Goal: Check status: Check status

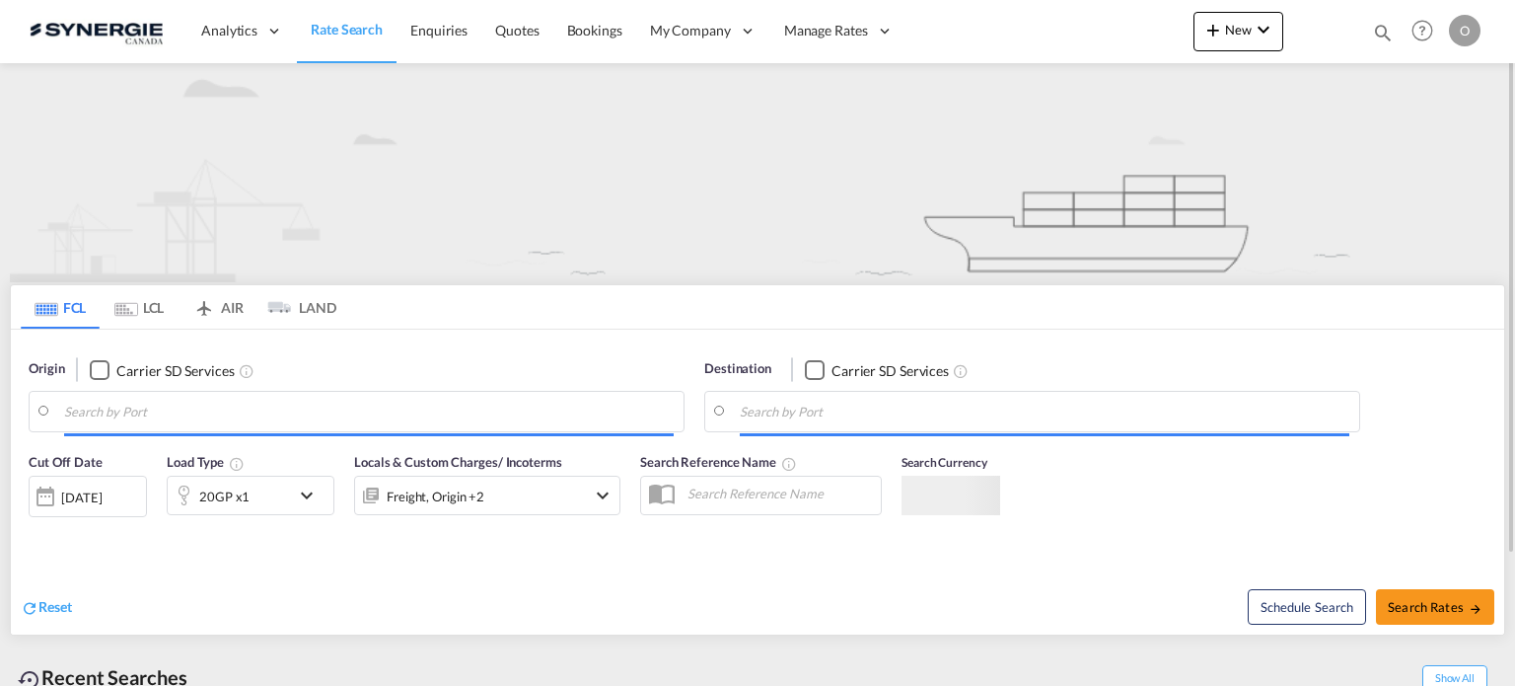
type input "Saskatoon, SK, CASAK"
type input "Navegantes, BRNVT"
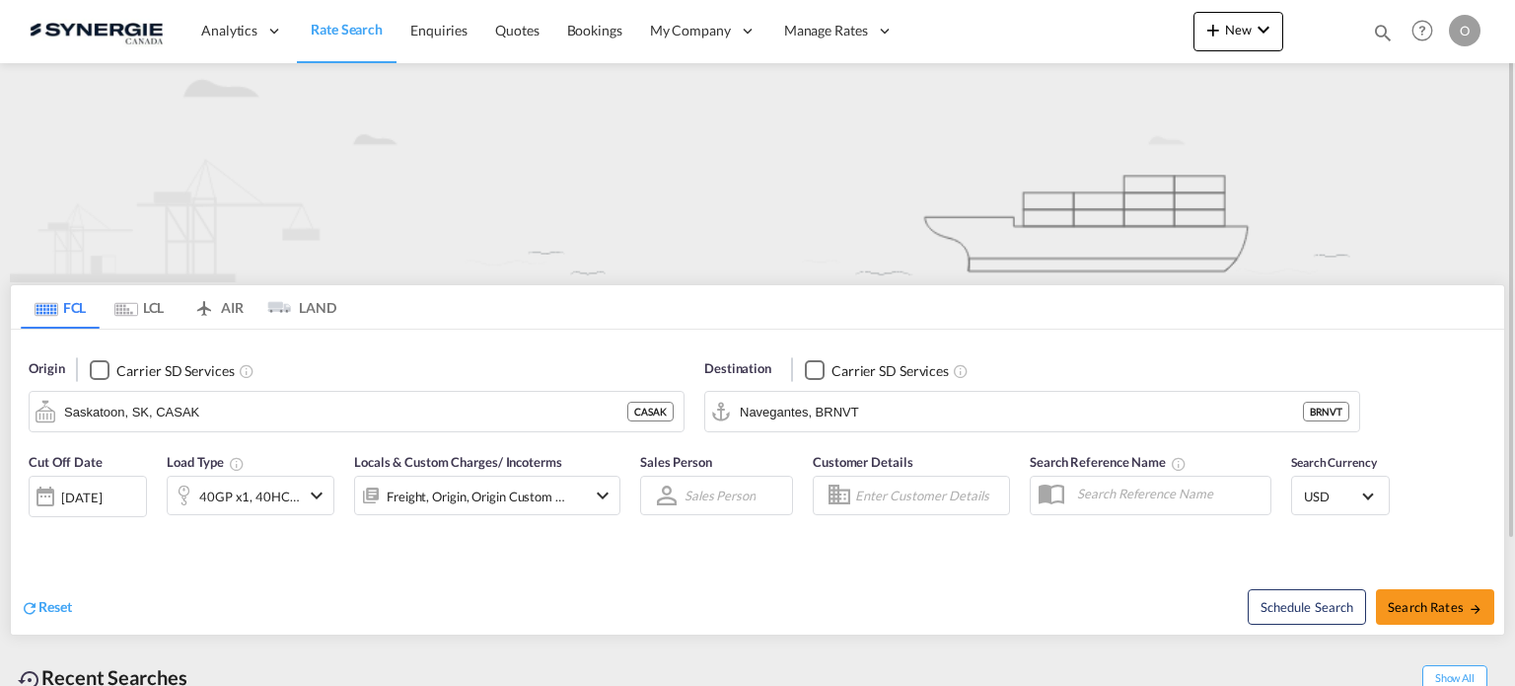
click at [1396, 40] on div "Bookings Quotes Enquiries Help Resources Product Release O My Profile Logout" at bounding box center [1422, 30] width 125 height 61
click at [1377, 33] on md-icon "icon-magnify" at bounding box center [1383, 33] width 22 height 22
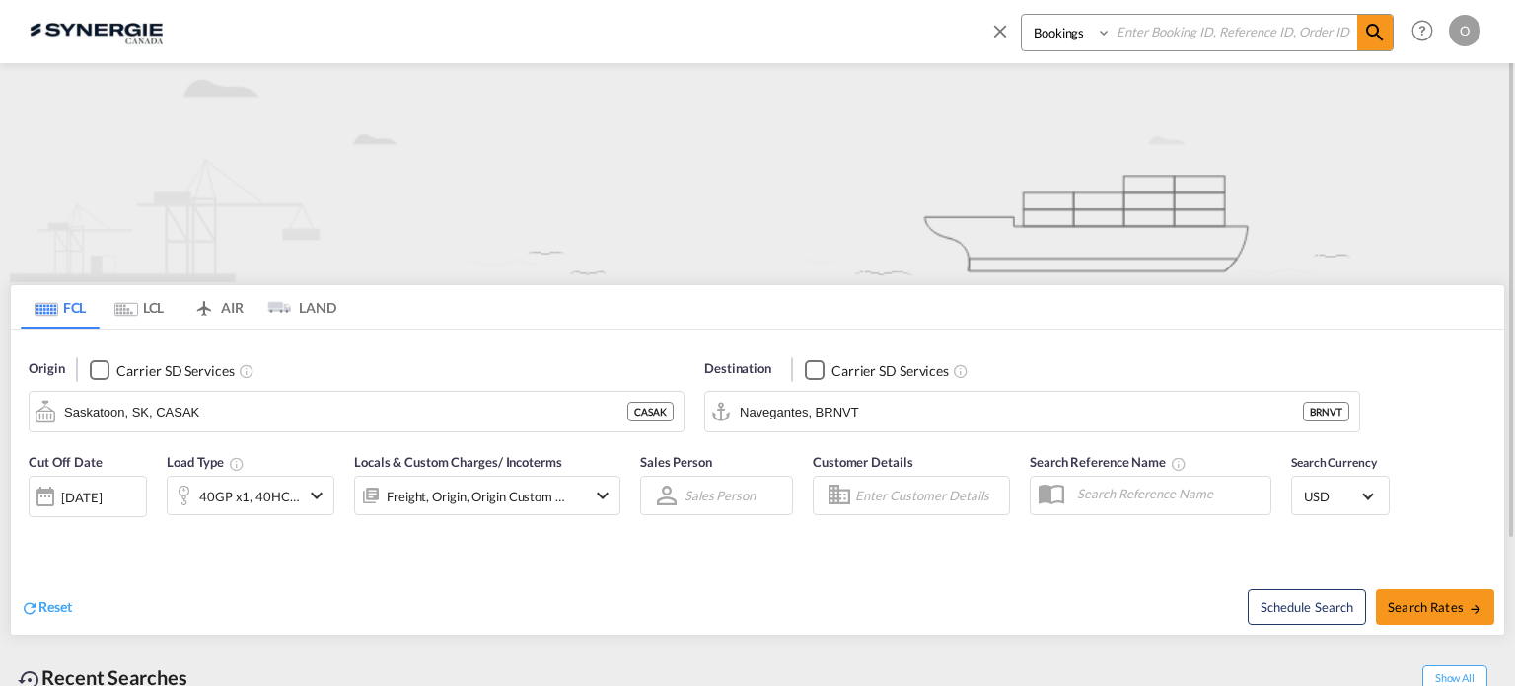
click at [1065, 39] on select "Bookings Quotes Enquiries" at bounding box center [1069, 33] width 94 height 36
select select "Quotes"
click at [1022, 15] on select "Bookings Quotes Enquiries" at bounding box center [1069, 33] width 94 height 36
click at [1181, 41] on input at bounding box center [1235, 32] width 246 height 35
paste input "SYC000015121"
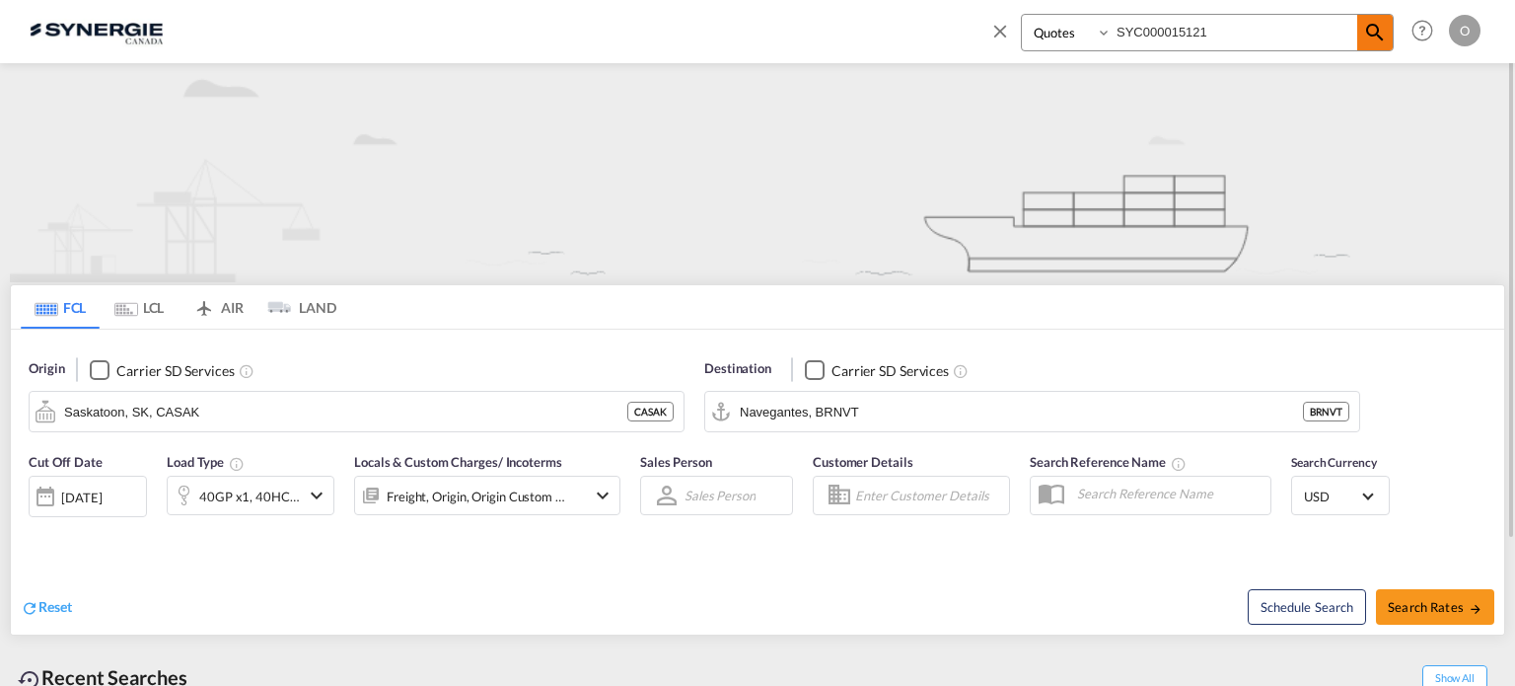
type input "SYC000015121"
click at [1370, 35] on md-icon "icon-magnify" at bounding box center [1375, 33] width 24 height 24
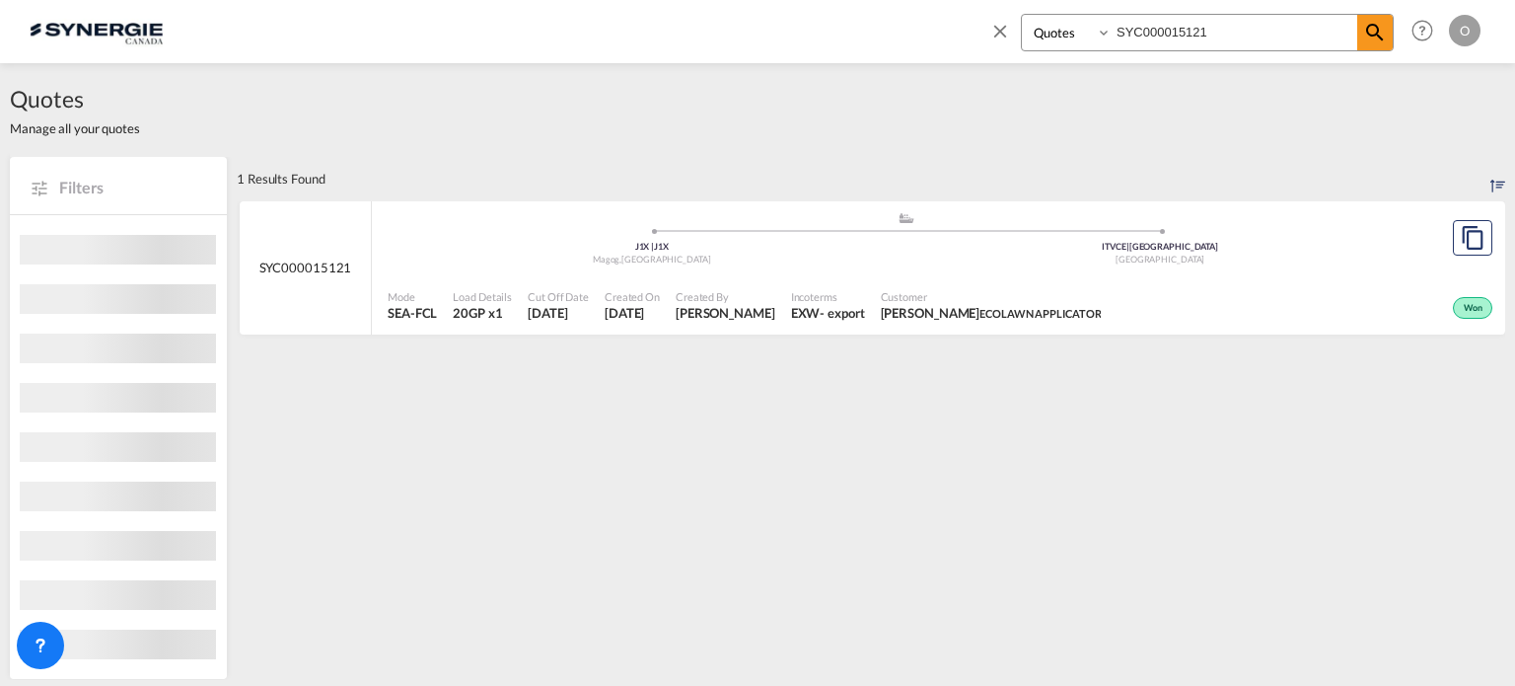
click at [797, 315] on div "EXW" at bounding box center [806, 313] width 30 height 18
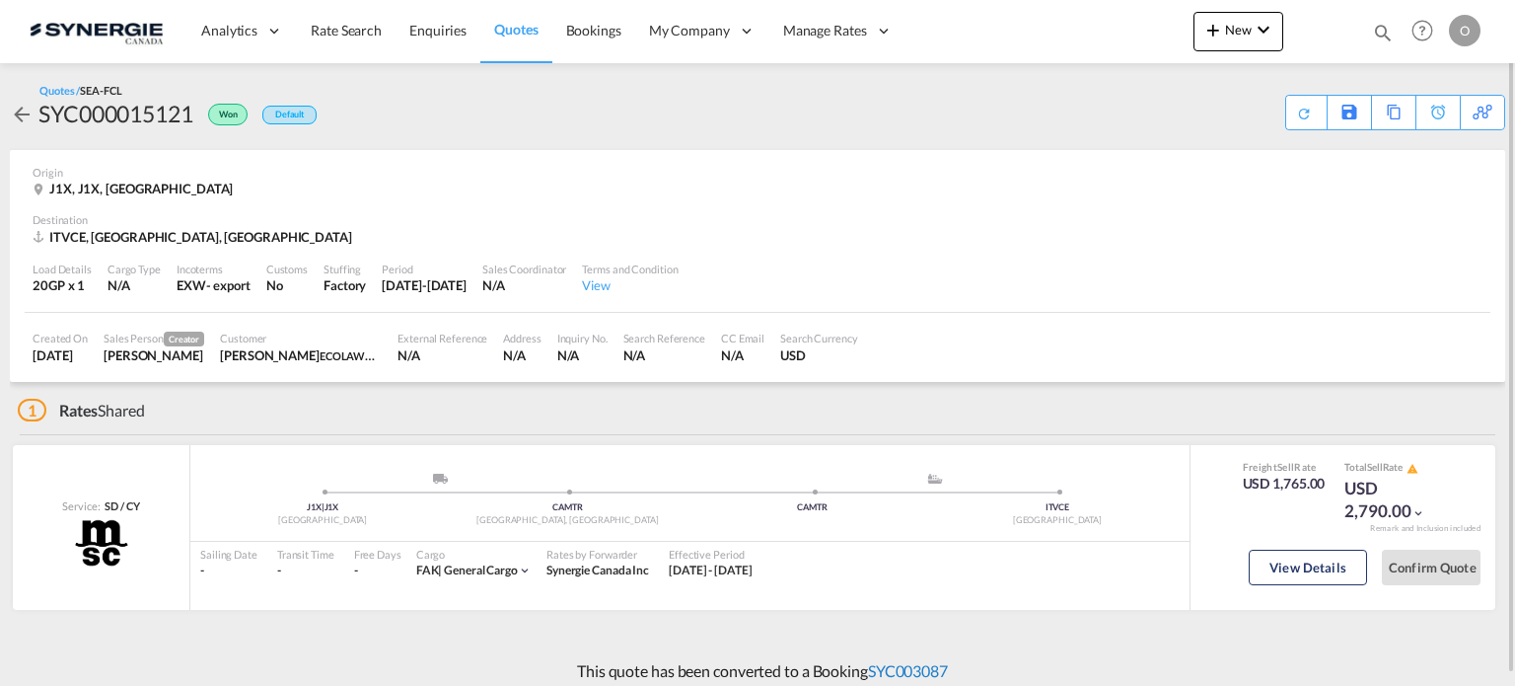
click at [923, 670] on link "SYC003087" at bounding box center [908, 670] width 80 height 19
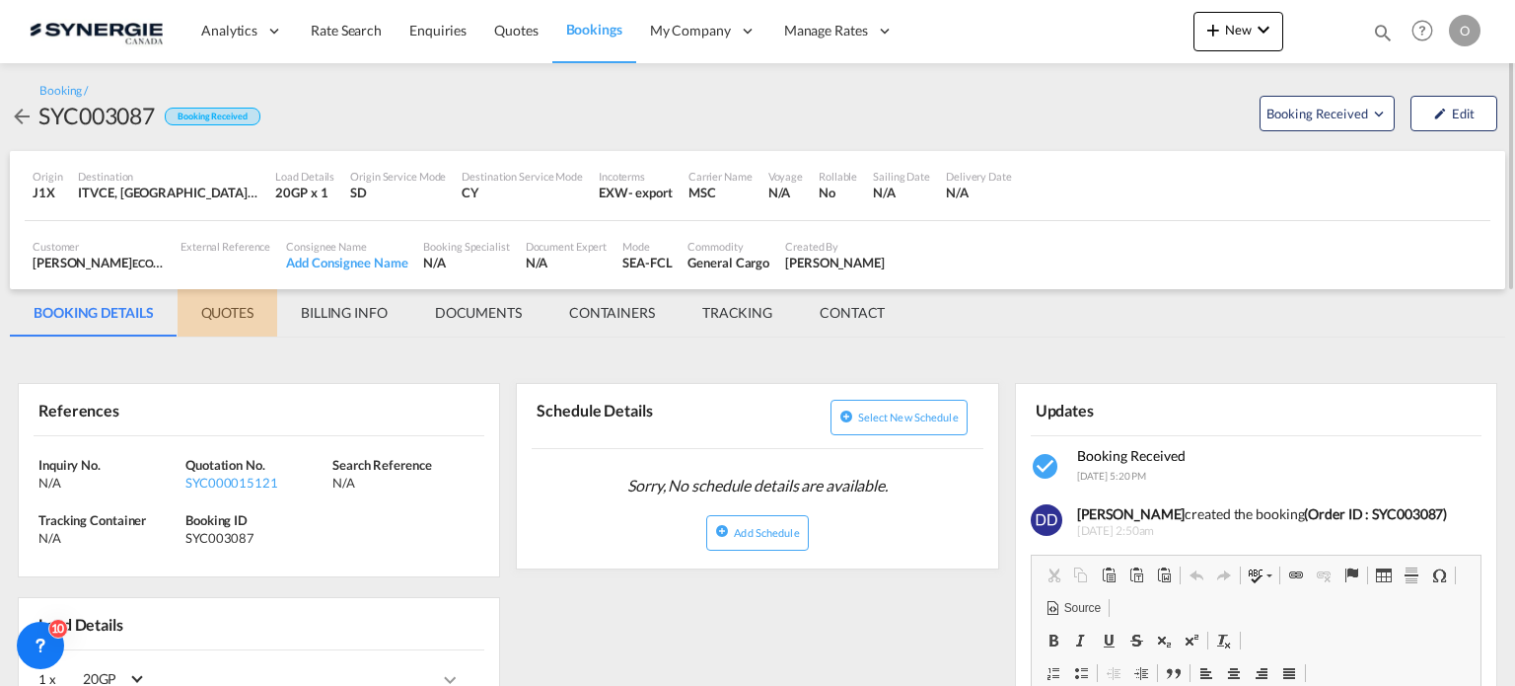
click at [232, 305] on md-tab-item "QUOTES" at bounding box center [228, 312] width 100 height 47
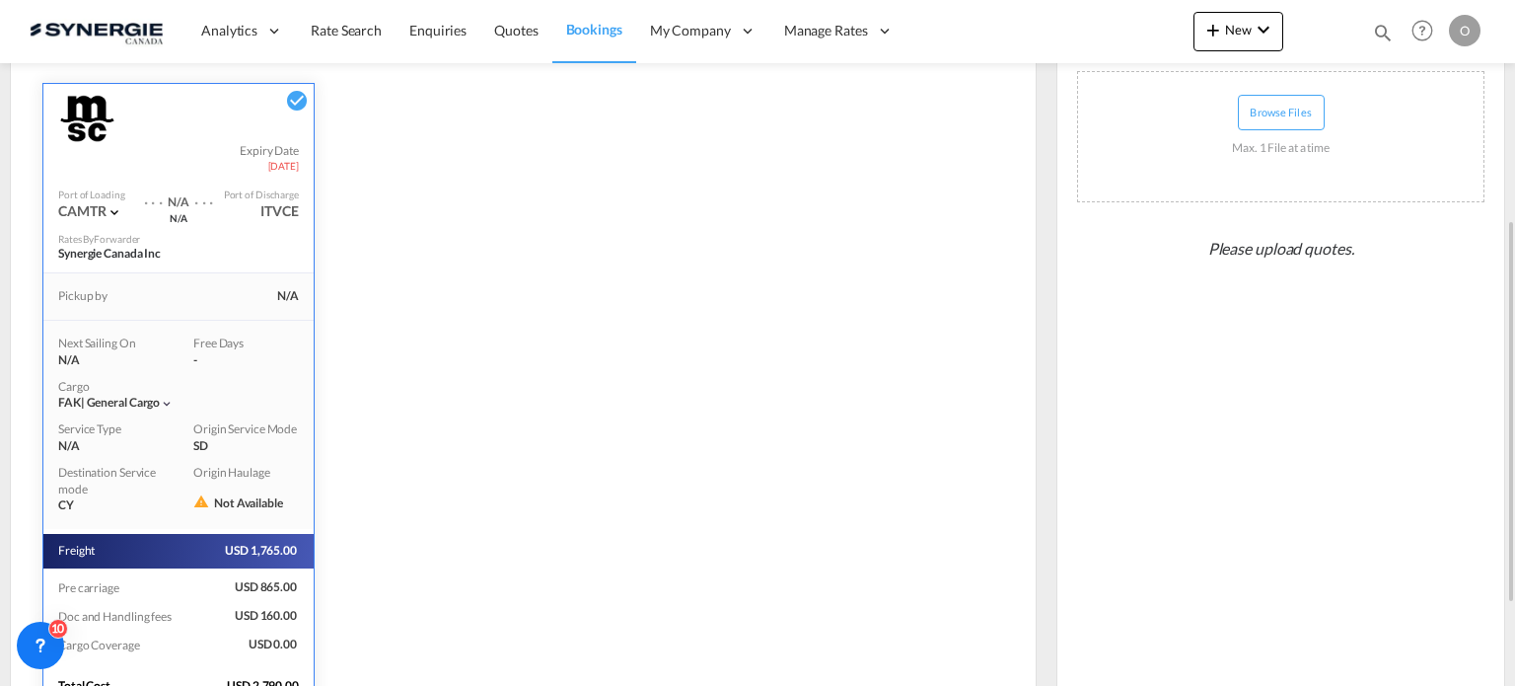
scroll to position [538, 0]
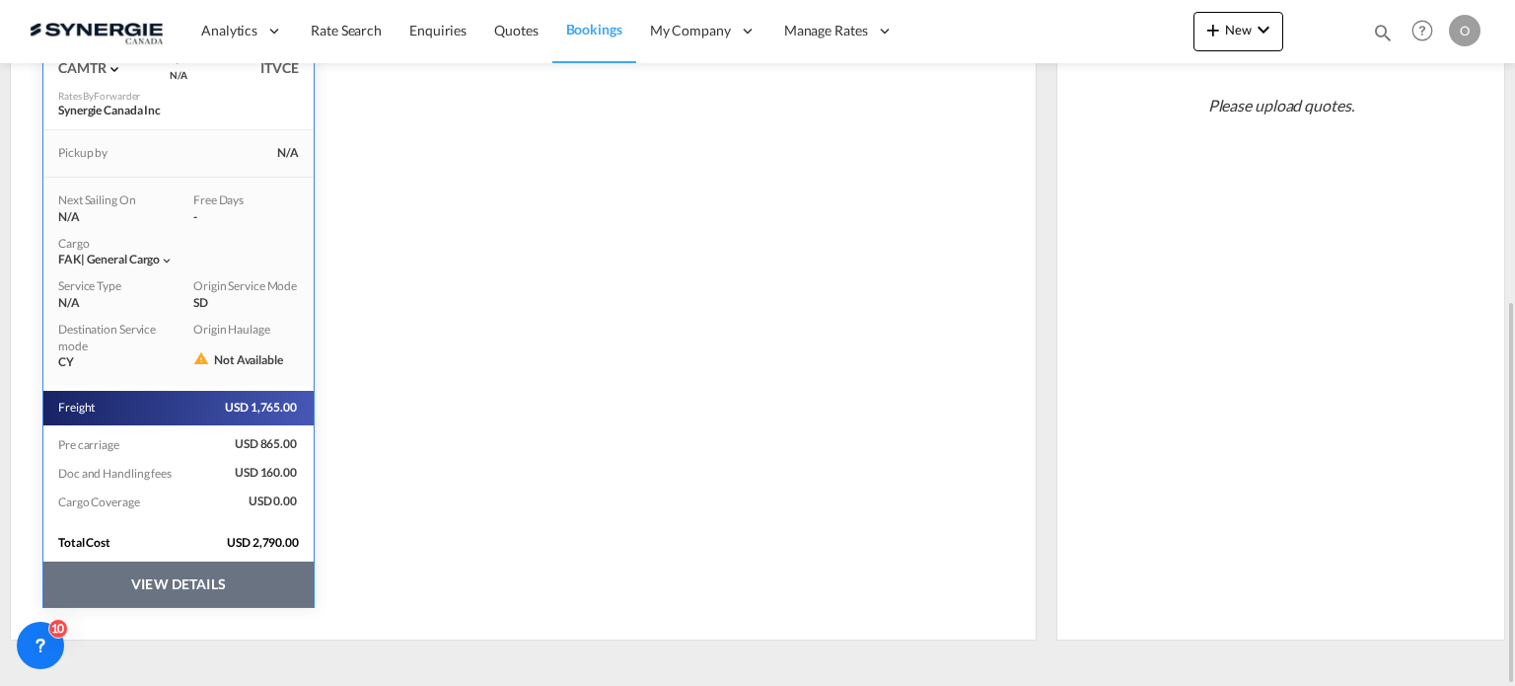
click at [227, 587] on button "VIEW DETAILS" at bounding box center [178, 583] width 270 height 45
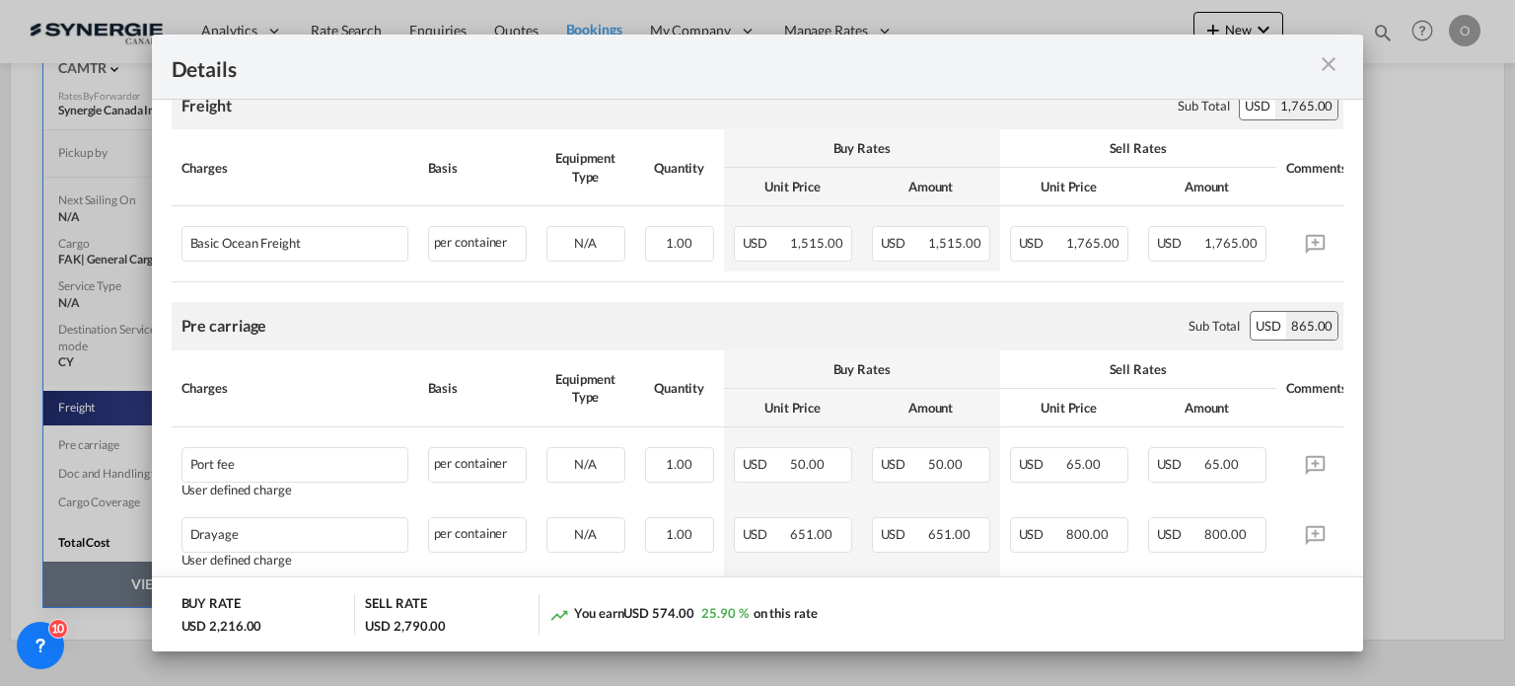
scroll to position [266, 0]
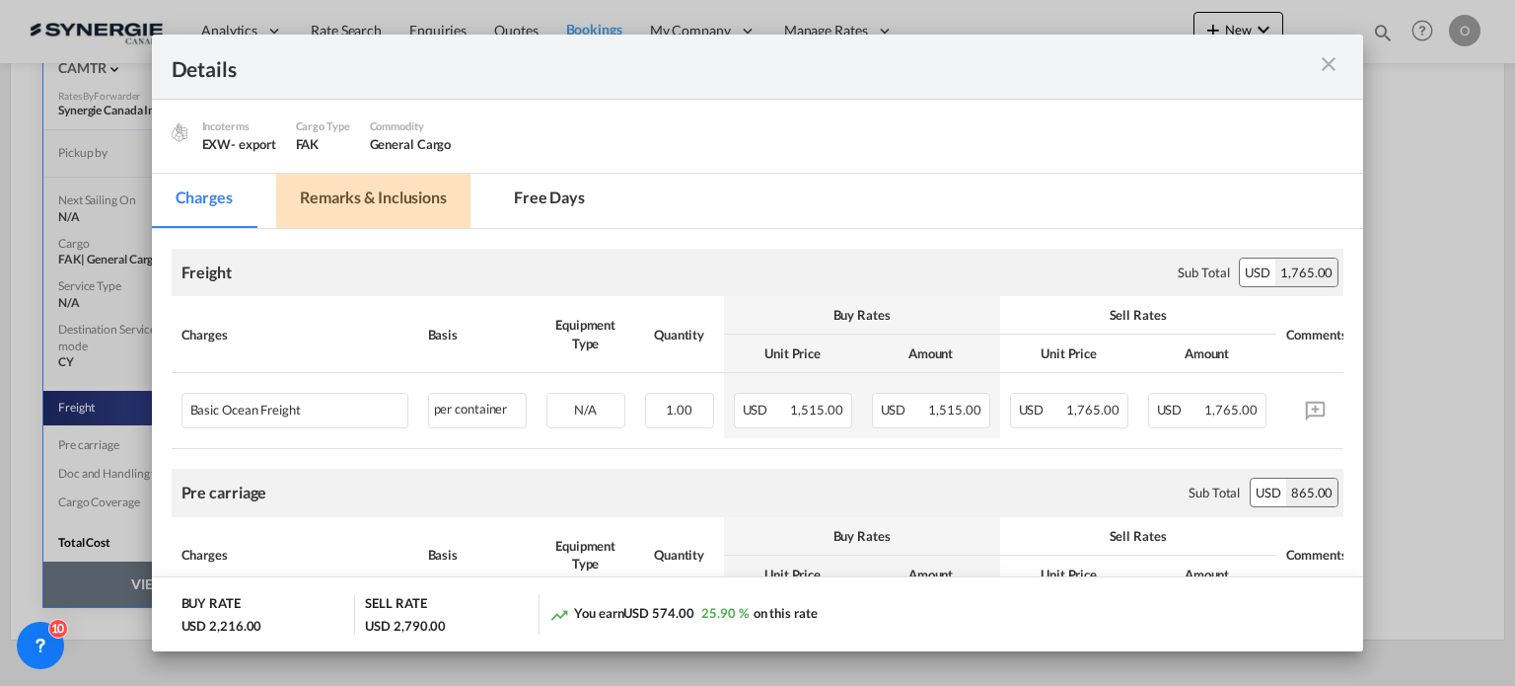
click at [343, 204] on md-tab-item "Remarks & Inclusions" at bounding box center [373, 201] width 194 height 54
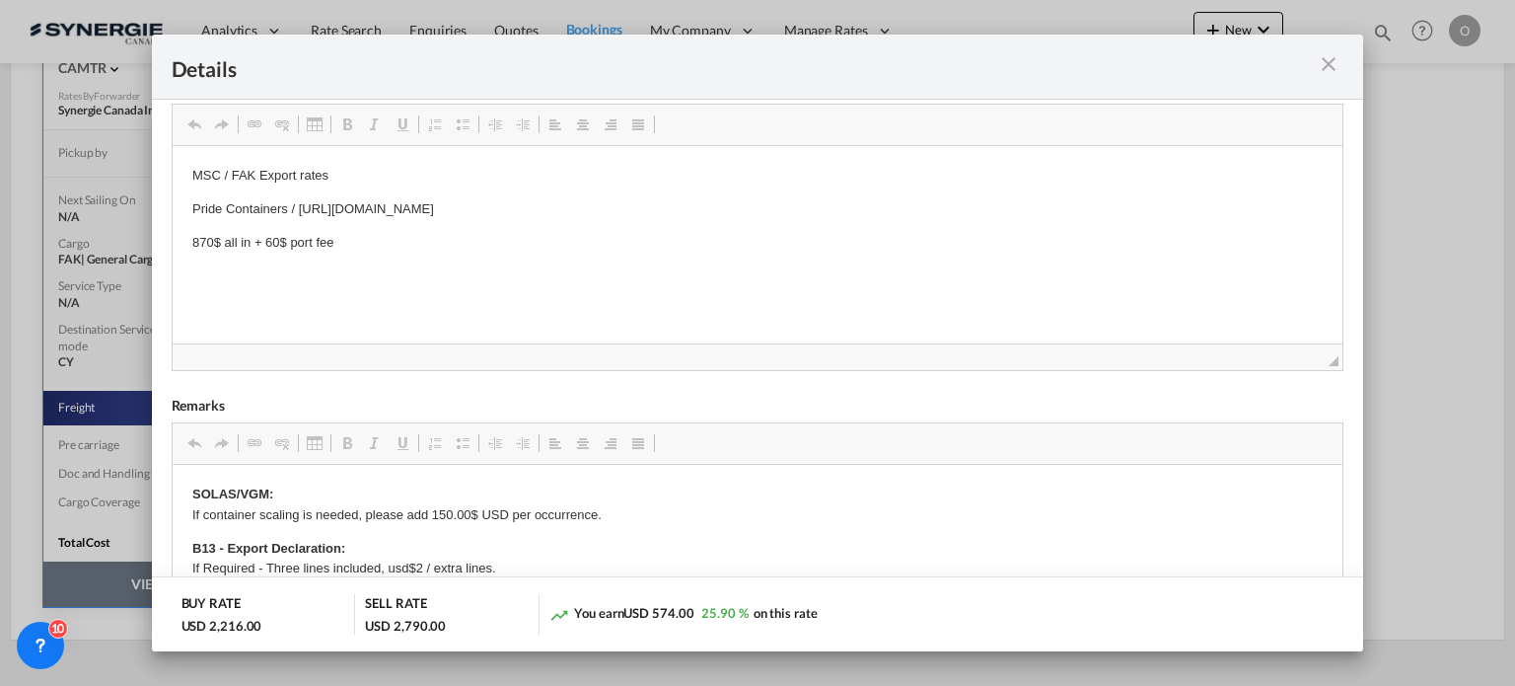
scroll to position [464, 0]
